Goal: Find contact information: Obtain details needed to contact an individual or organization

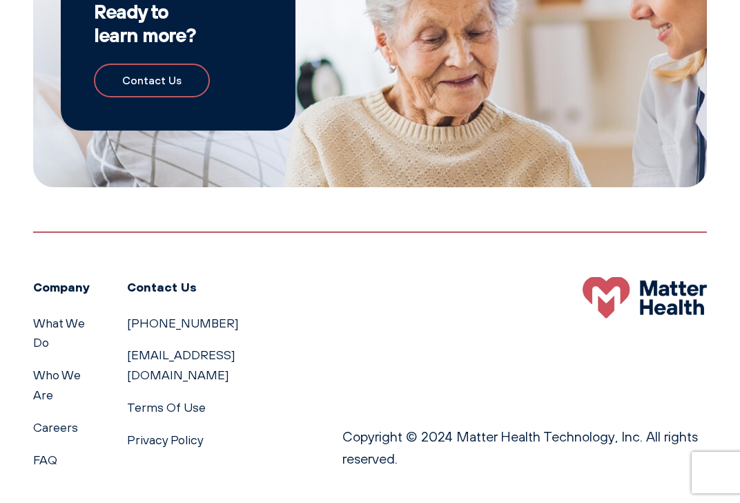
scroll to position [1953, 0]
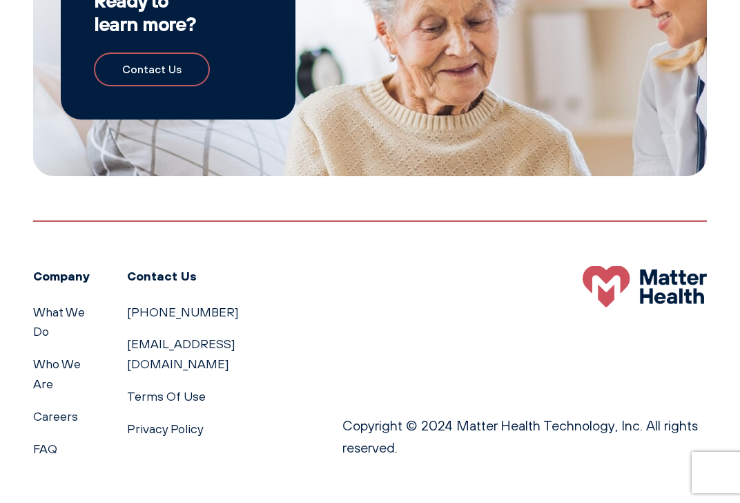
copy link "[PHONE_NUMBER]"
drag, startPoint x: 206, startPoint y: 309, endPoint x: 113, endPoint y: 312, distance: 93.3
click at [120, 312] on div "Company What We Do Who We Are Careers FAQ Contact Us [PHONE_NUMBER] [EMAIL_ADDR…" at bounding box center [171, 362] width 276 height 193
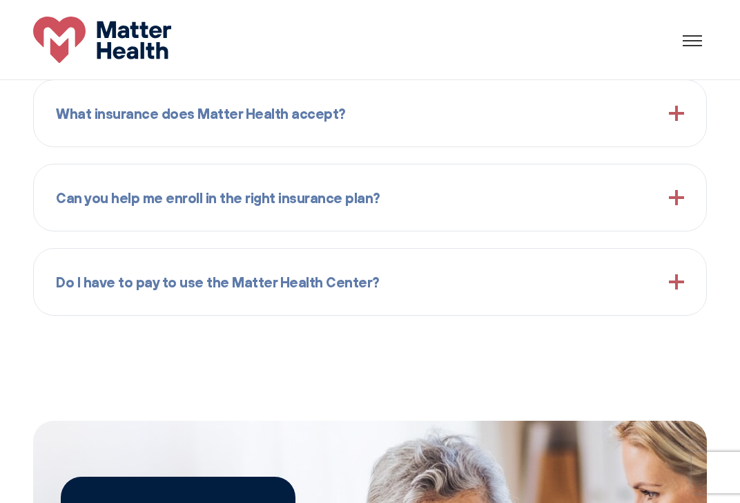
scroll to position [1263, 0]
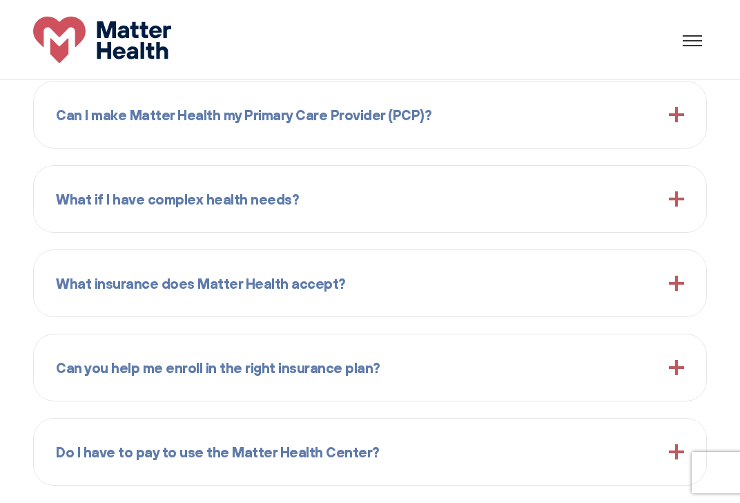
click at [430, 343] on link "Contact Us" at bounding box center [370, 358] width 119 height 31
